Goal: Information Seeking & Learning: Learn about a topic

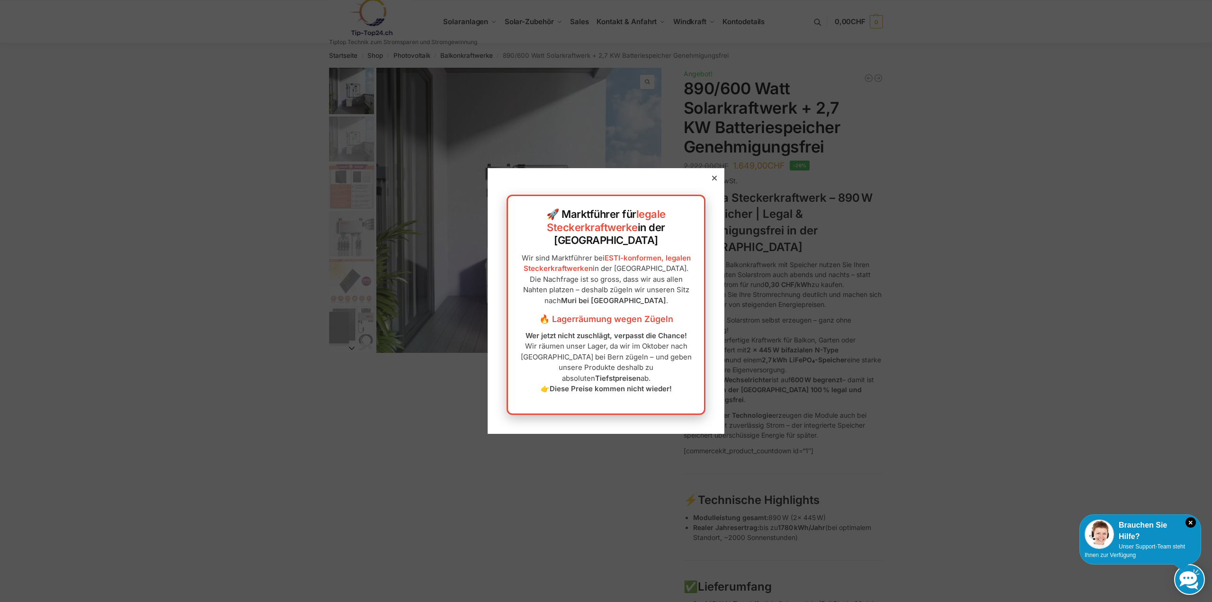
click at [712, 180] on icon at bounding box center [714, 178] width 5 height 5
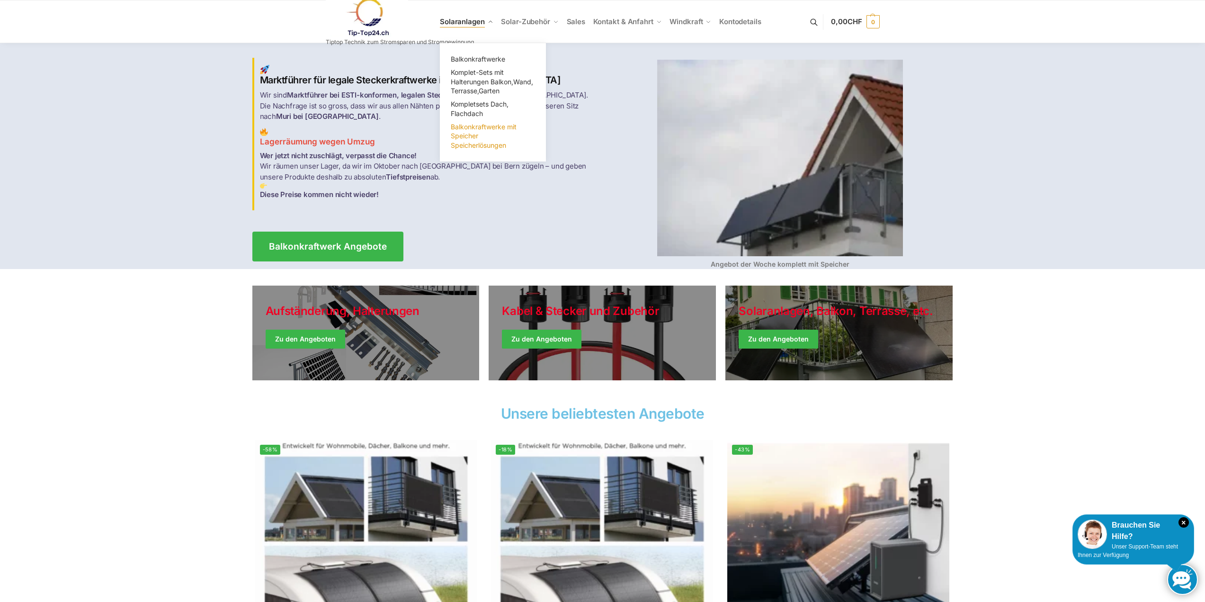
click at [477, 146] on span "Balkonkraftwerke mit Speicher Speicherlösungen" at bounding box center [484, 136] width 66 height 27
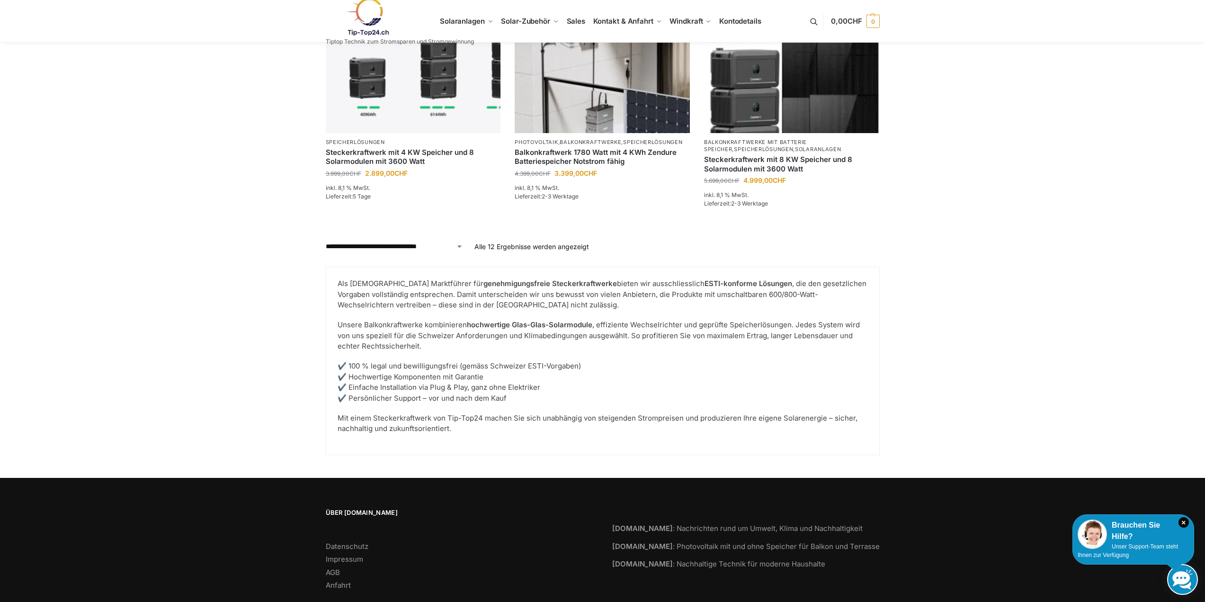
scroll to position [1034, 0]
